Goal: Task Accomplishment & Management: Complete application form

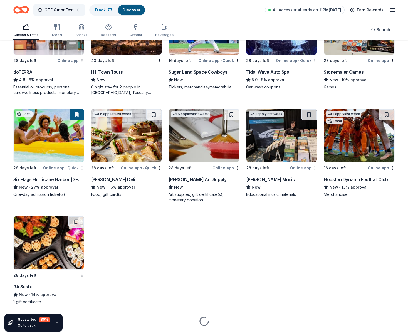
scroll to position [1272, 0]
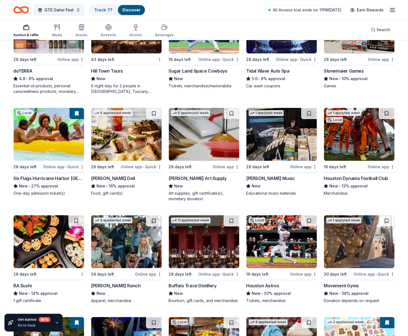
click at [184, 181] on div "Trekell Art Supply" at bounding box center [198, 178] width 58 height 7
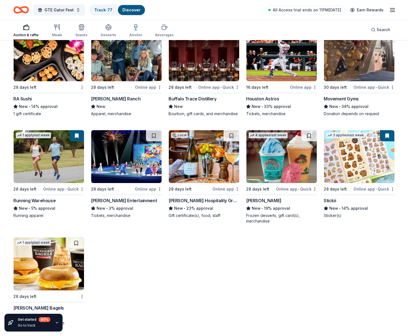
scroll to position [1460, 0]
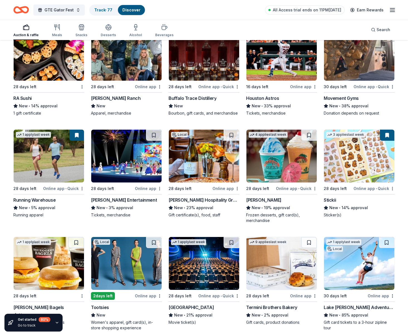
click at [262, 101] on div "Houston Astros" at bounding box center [262, 98] width 33 height 7
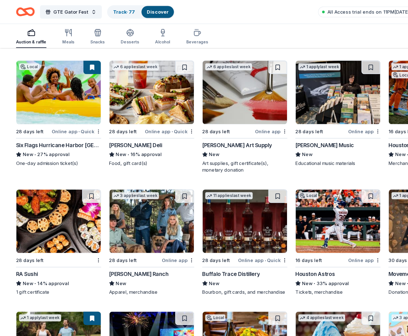
click at [106, 224] on div "3 applies last week 28 days left Online app Kimes Ranch New Apparel, merchandise" at bounding box center [126, 202] width 71 height 88
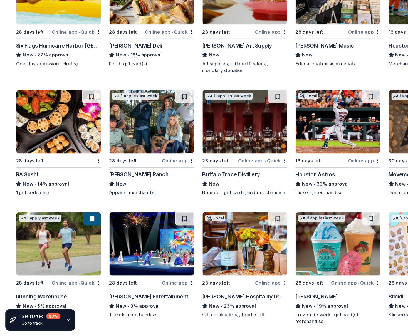
scroll to position [1359, 0]
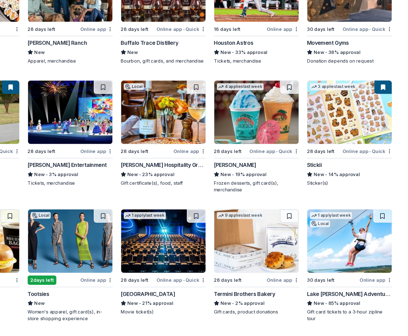
scroll to position [1490, 0]
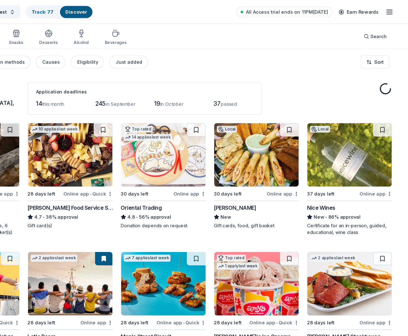
scroll to position [1490, 0]
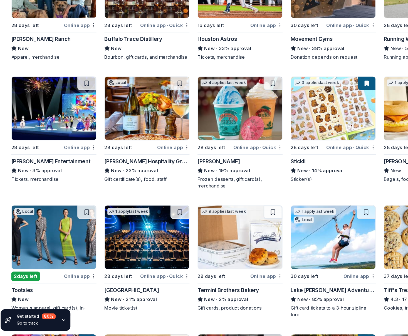
scroll to position [1579, 0]
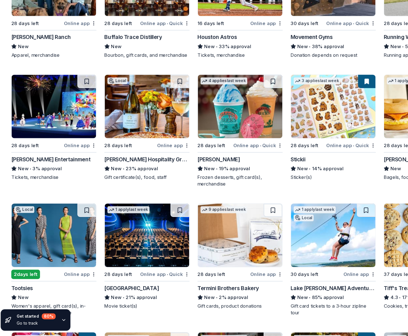
click at [55, 152] on img at bounding box center [49, 144] width 70 height 53
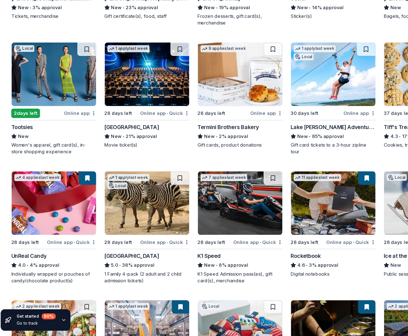
scroll to position [1714, 0]
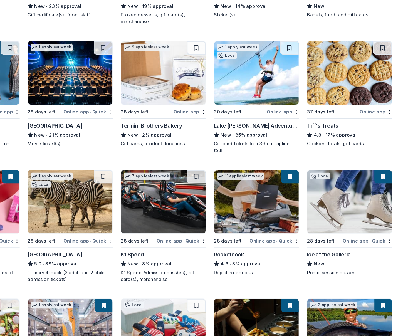
click at [335, 150] on div "37 days left" at bounding box center [335, 149] width 23 height 7
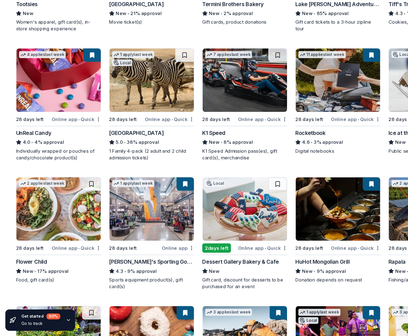
scroll to position [1816, 0]
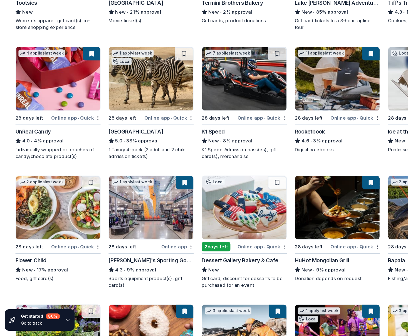
click at [41, 154] on div "28 days left" at bounding box center [27, 154] width 29 height 7
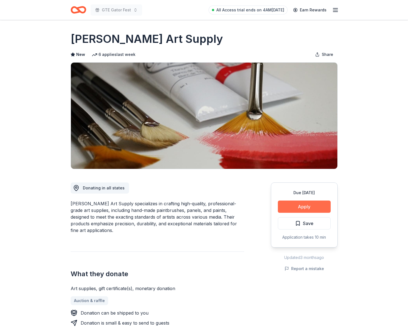
click at [285, 207] on button "Apply" at bounding box center [304, 207] width 53 height 12
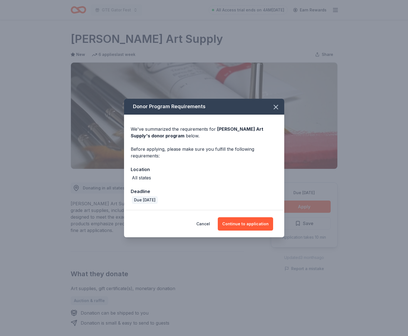
drag, startPoint x: 239, startPoint y: 223, endPoint x: 228, endPoint y: 215, distance: 13.3
click at [239, 223] on button "Continue to application" at bounding box center [245, 223] width 55 height 13
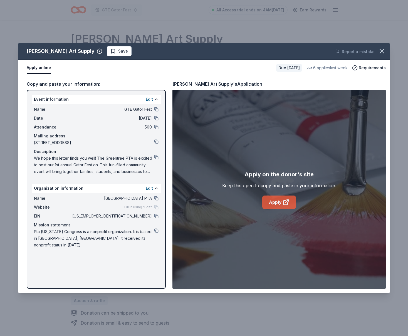
click at [270, 203] on link "Apply" at bounding box center [279, 202] width 34 height 13
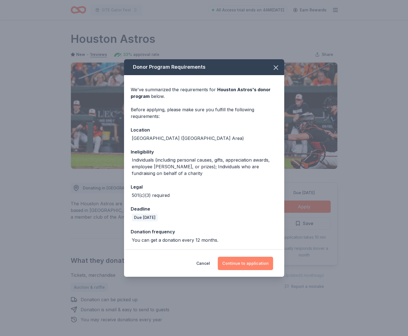
drag, startPoint x: 250, startPoint y: 260, endPoint x: 251, endPoint y: 256, distance: 3.4
click at [250, 260] on button "Continue to application" at bounding box center [245, 263] width 55 height 13
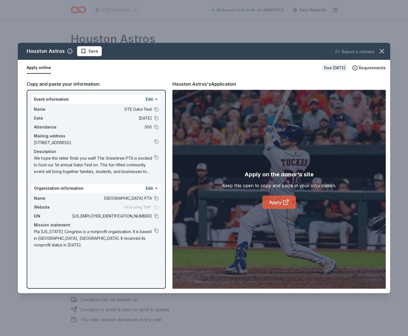
click at [277, 203] on link "Apply" at bounding box center [279, 202] width 34 height 13
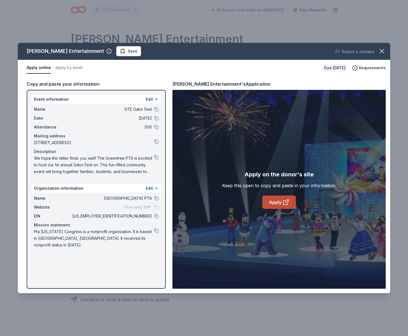
scroll to position [56, 0]
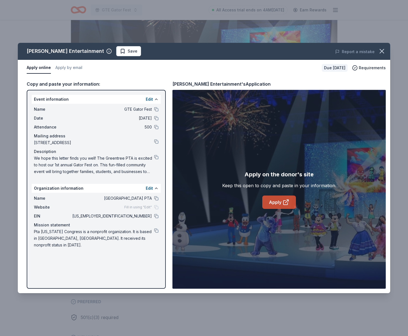
click at [279, 200] on link "Apply" at bounding box center [279, 202] width 34 height 13
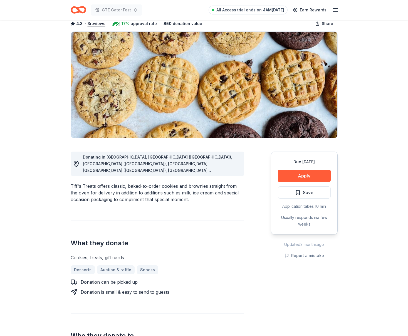
scroll to position [41, 0]
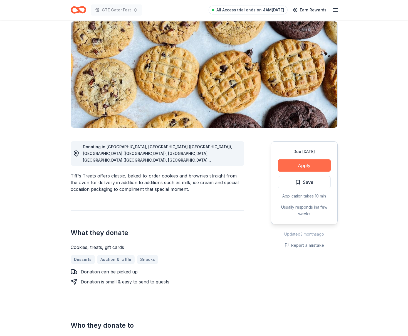
click at [310, 163] on button "Apply" at bounding box center [304, 165] width 53 height 12
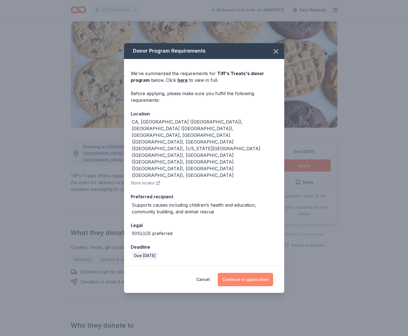
click at [255, 273] on button "Continue to application" at bounding box center [245, 279] width 55 height 13
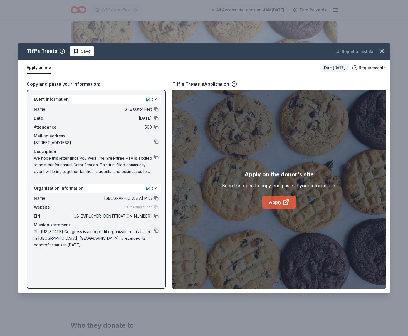
click at [277, 203] on link "Apply" at bounding box center [279, 202] width 34 height 13
click at [381, 51] on icon "button" at bounding box center [382, 51] width 4 height 4
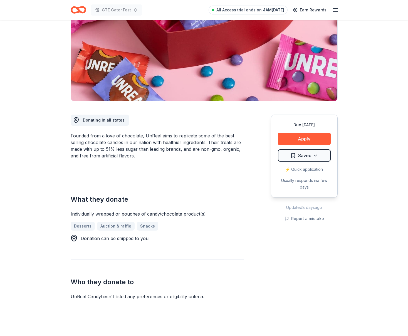
scroll to position [68, 0]
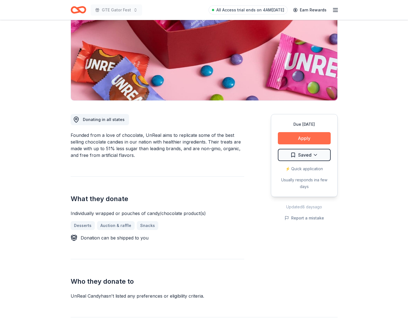
click at [297, 137] on button "Apply" at bounding box center [304, 138] width 53 height 12
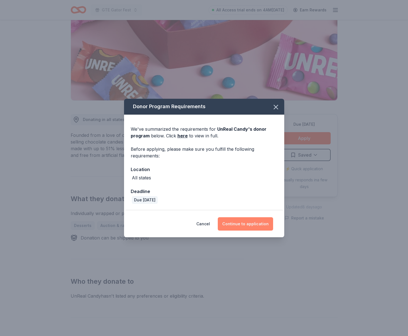
click at [256, 225] on button "Continue to application" at bounding box center [245, 223] width 55 height 13
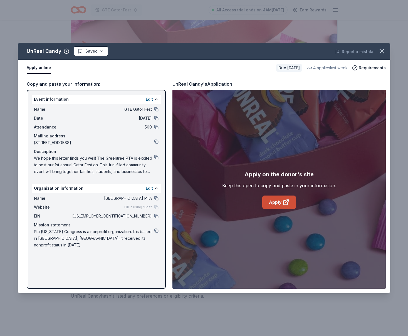
click at [281, 200] on link "Apply" at bounding box center [279, 202] width 34 height 13
